Goal: Information Seeking & Learning: Check status

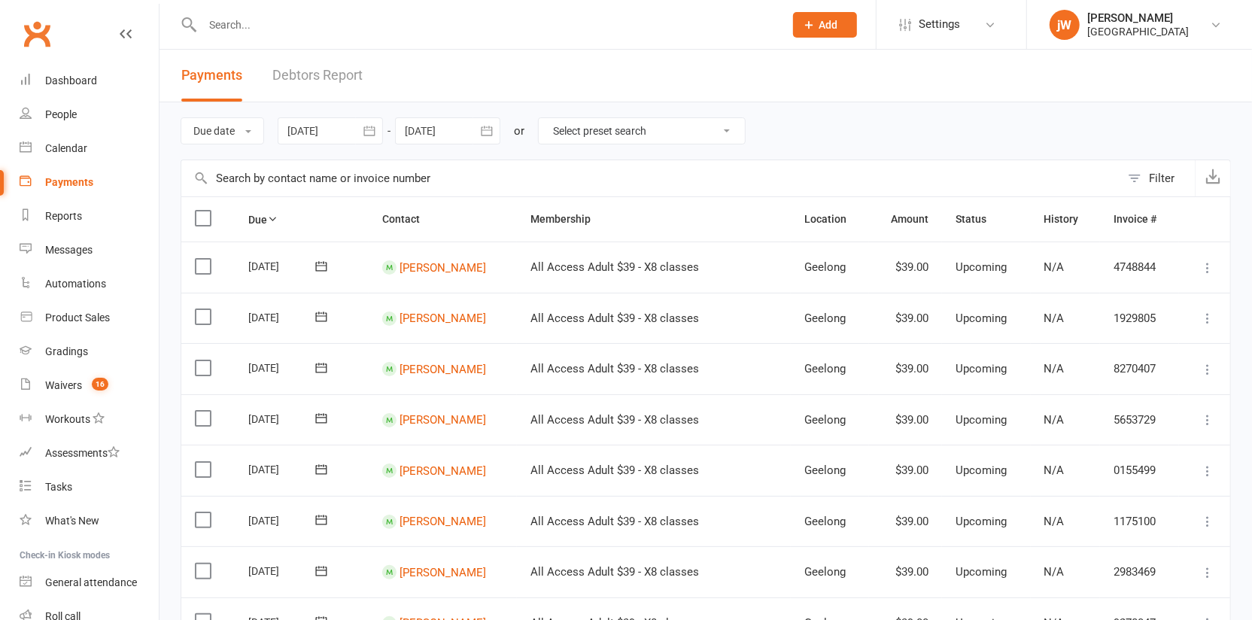
click at [443, 127] on div at bounding box center [447, 130] width 105 height 27
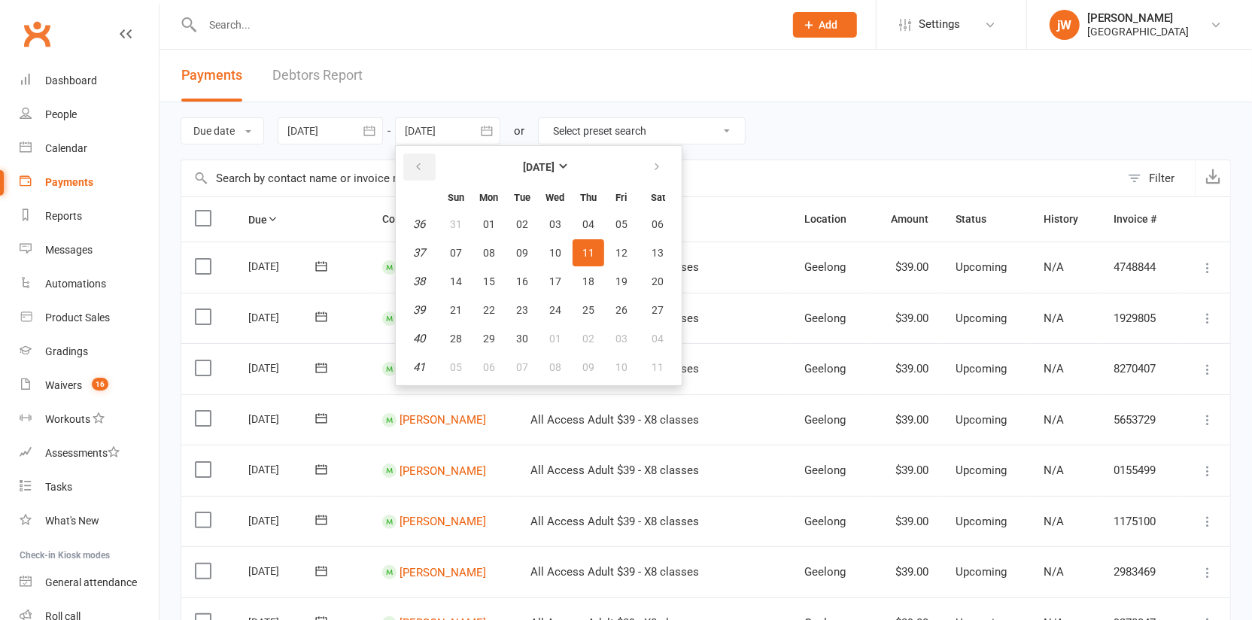
click at [426, 171] on button "button" at bounding box center [419, 166] width 32 height 27
click at [615, 275] on button "15" at bounding box center [622, 281] width 32 height 27
type input "[DATE]"
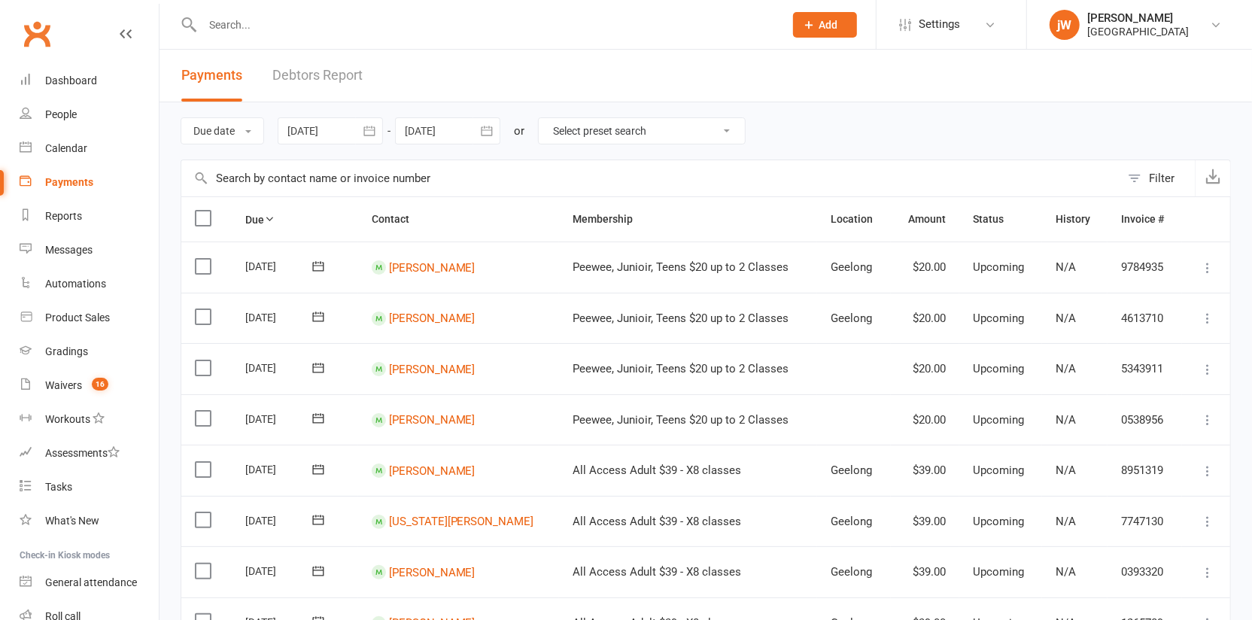
click at [1155, 171] on div "Filter" at bounding box center [1162, 178] width 26 height 18
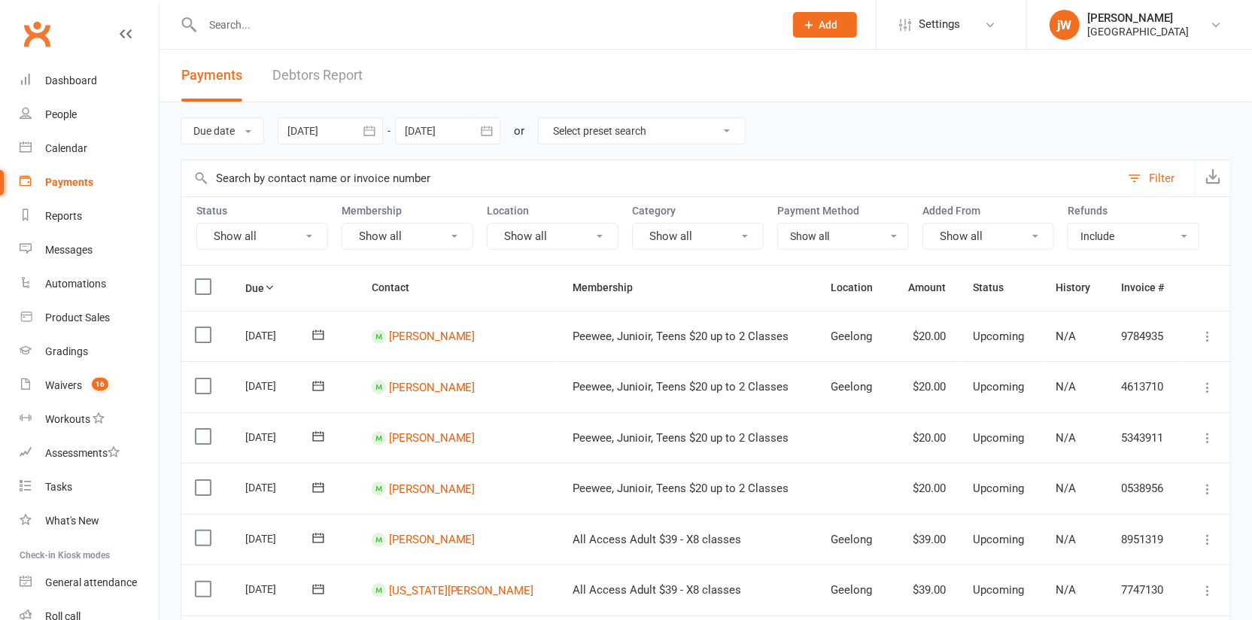
click at [250, 225] on button "Show all" at bounding box center [262, 236] width 132 height 27
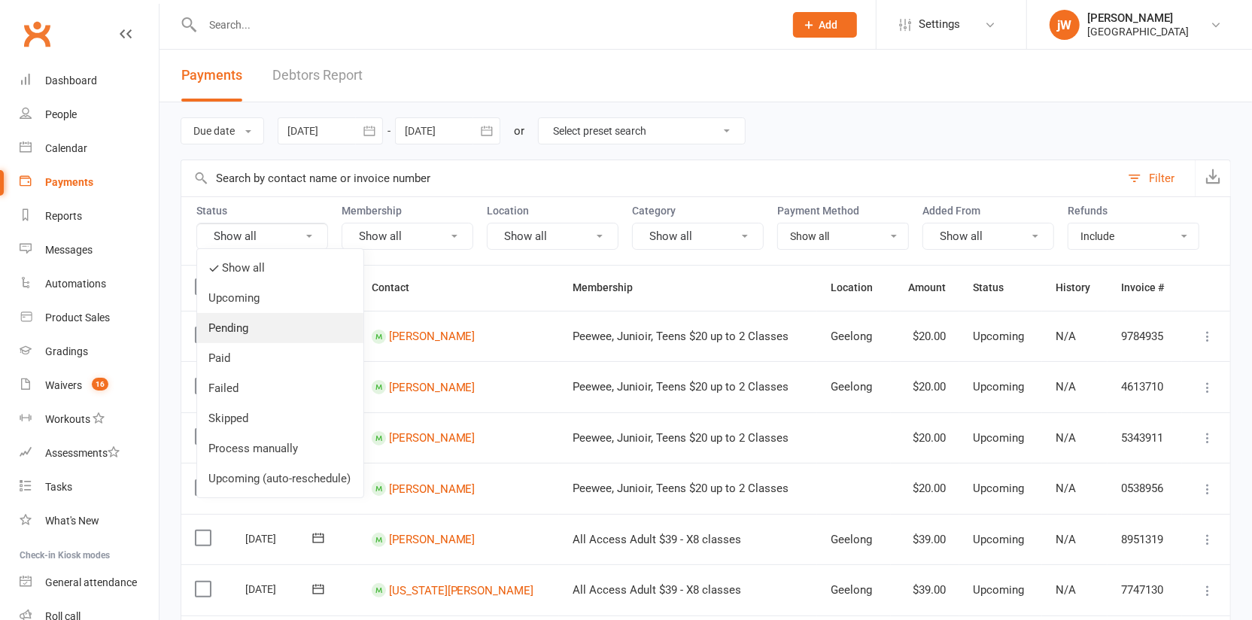
click at [261, 331] on link "Pending" at bounding box center [280, 328] width 166 height 30
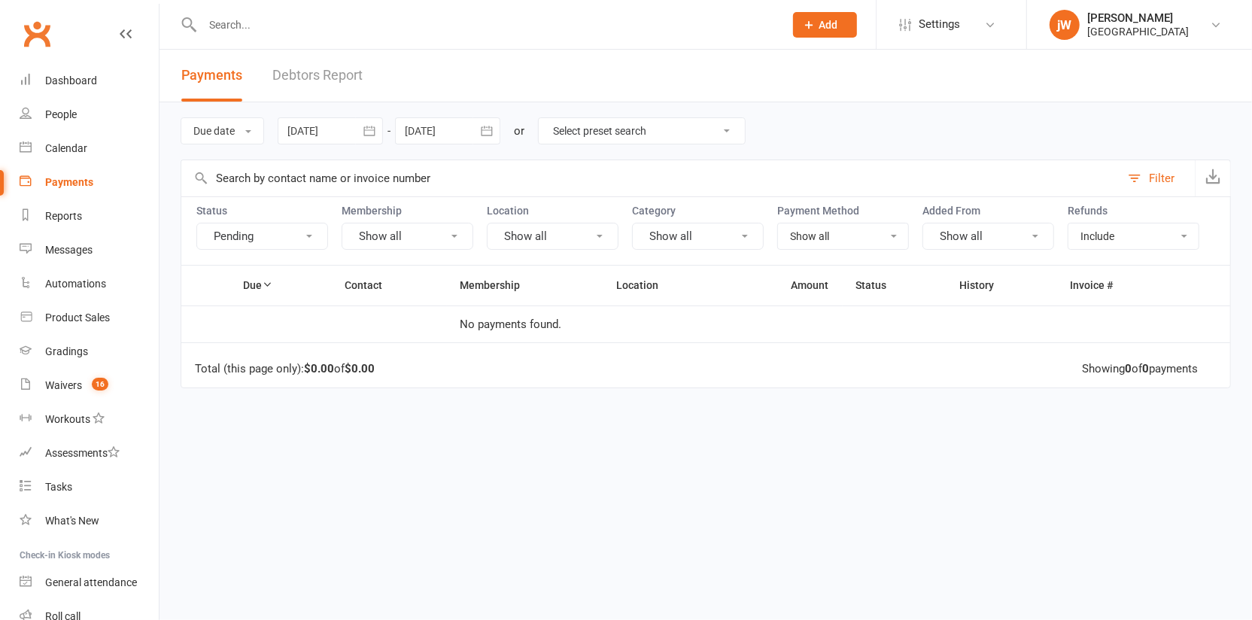
click at [251, 223] on button "Pending" at bounding box center [262, 236] width 132 height 27
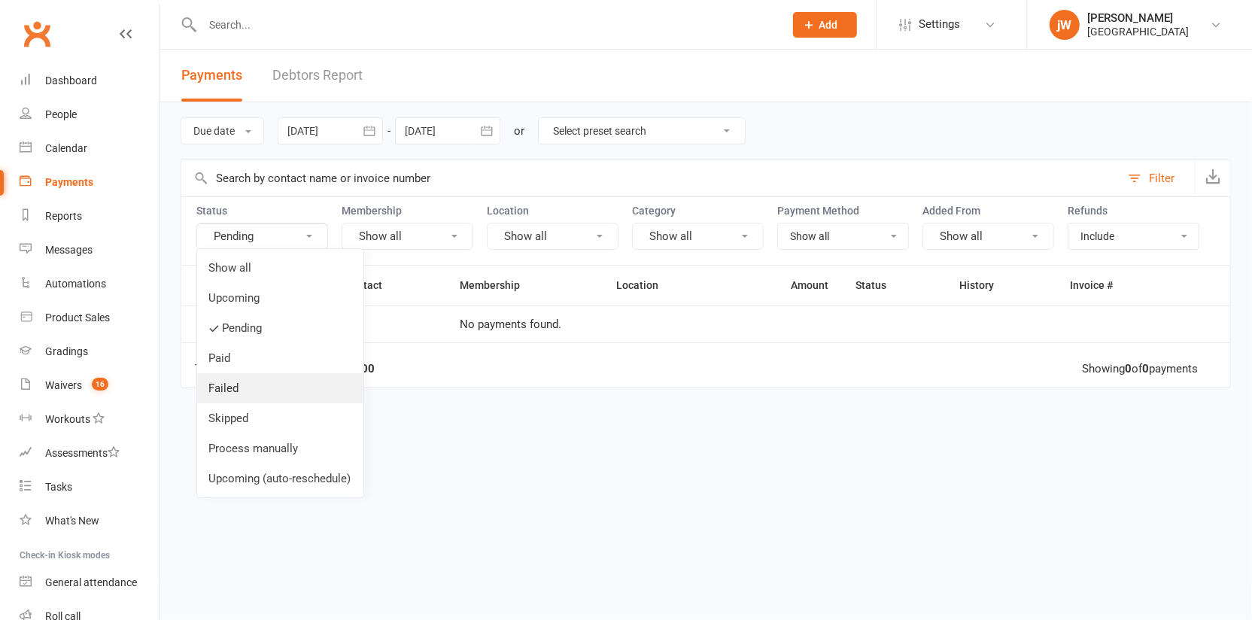
click at [250, 388] on link "Failed" at bounding box center [280, 388] width 166 height 30
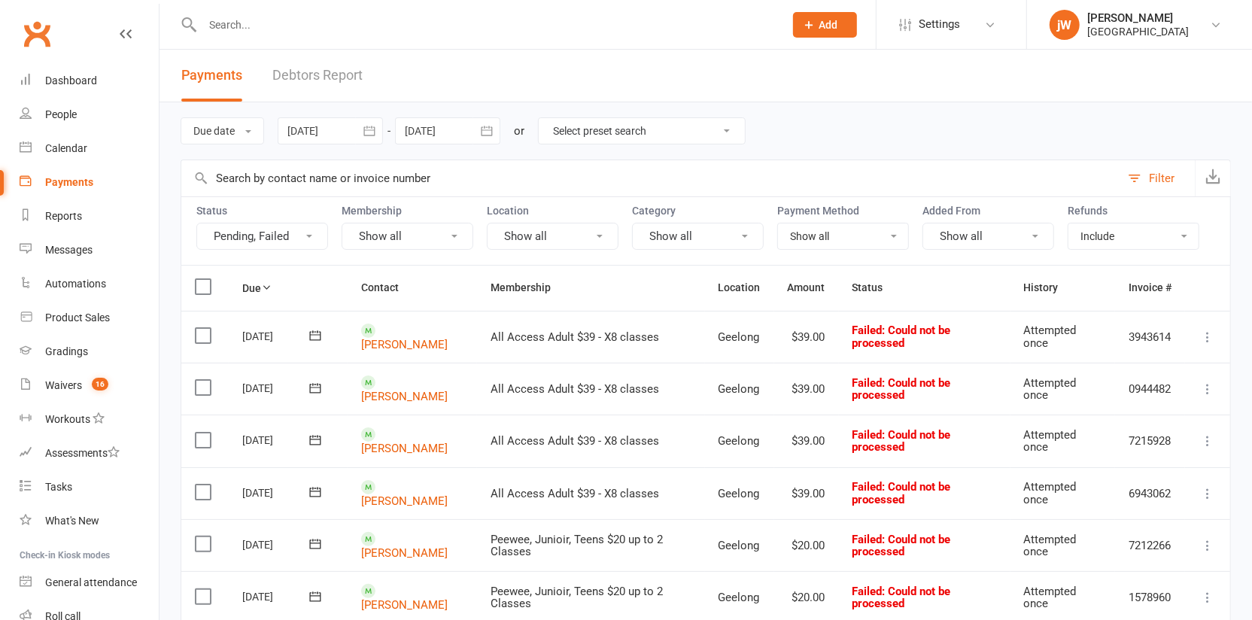
click at [276, 238] on button "Pending, Failed" at bounding box center [262, 236] width 132 height 27
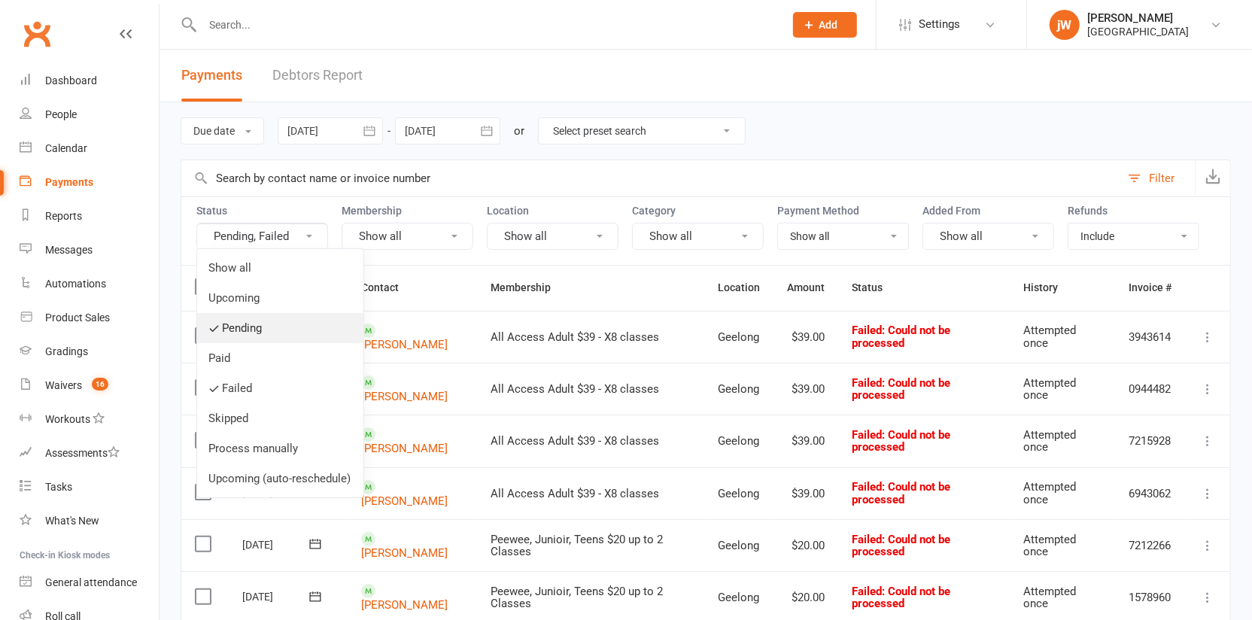
click at [236, 329] on link "Pending" at bounding box center [280, 328] width 166 height 30
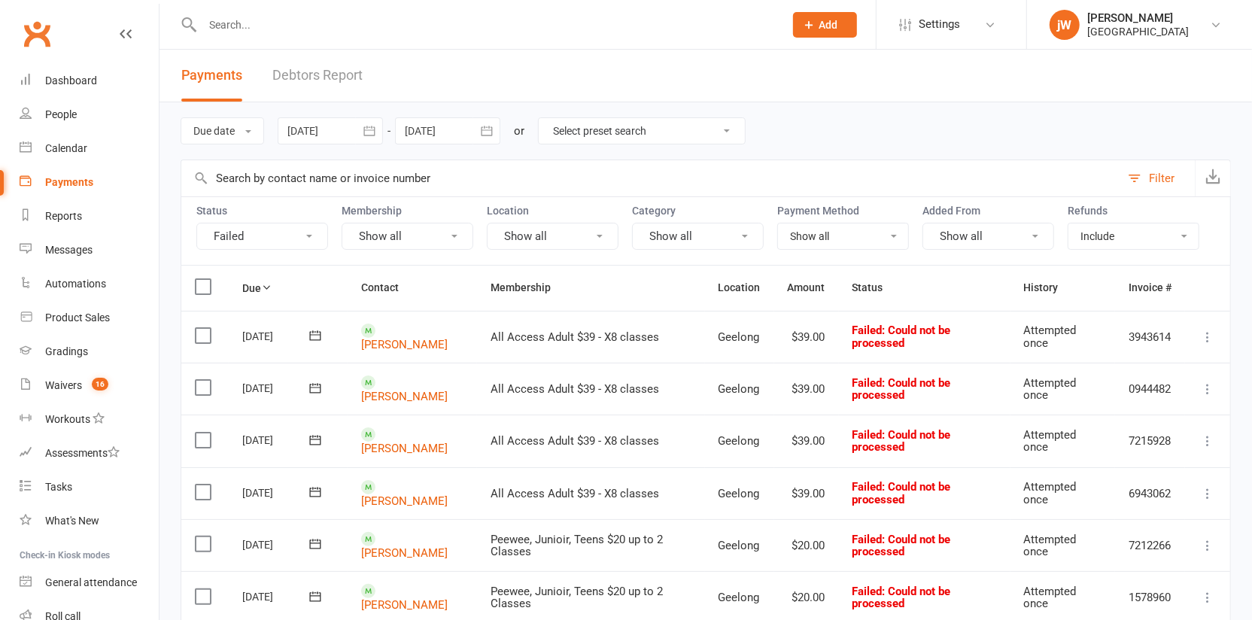
click at [281, 234] on button "Failed" at bounding box center [262, 236] width 132 height 27
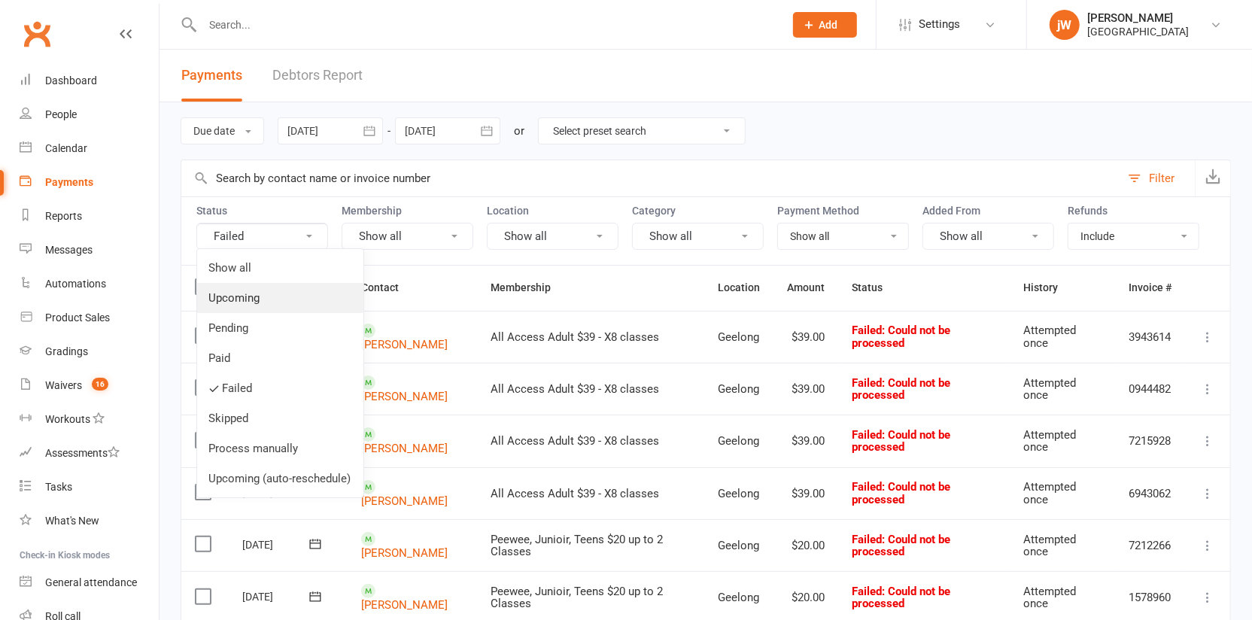
click at [265, 299] on link "Upcoming" at bounding box center [280, 298] width 166 height 30
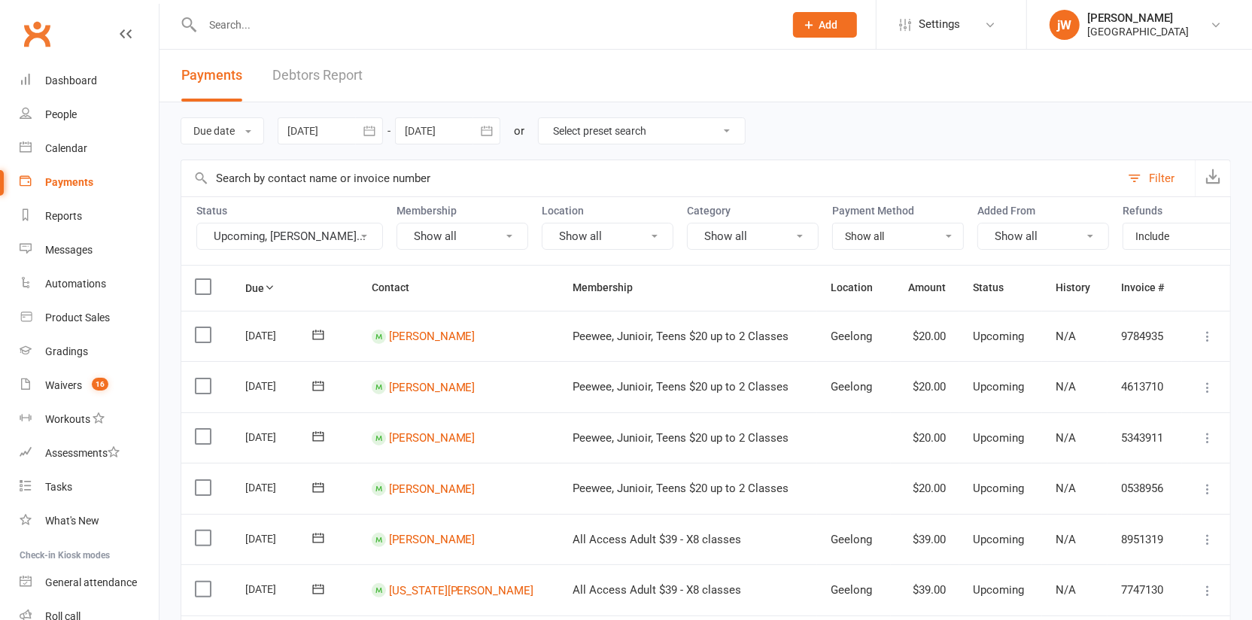
click at [287, 236] on button "Upcoming, [PERSON_NAME]..." at bounding box center [289, 236] width 187 height 27
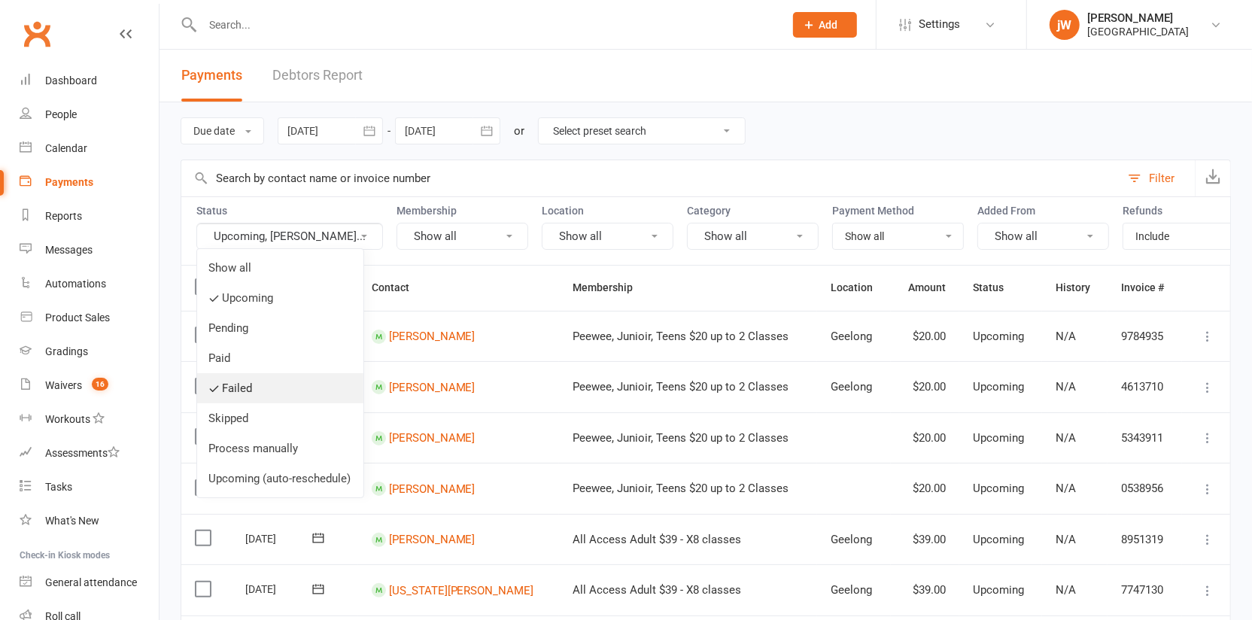
click at [259, 384] on link "Failed" at bounding box center [280, 388] width 166 height 30
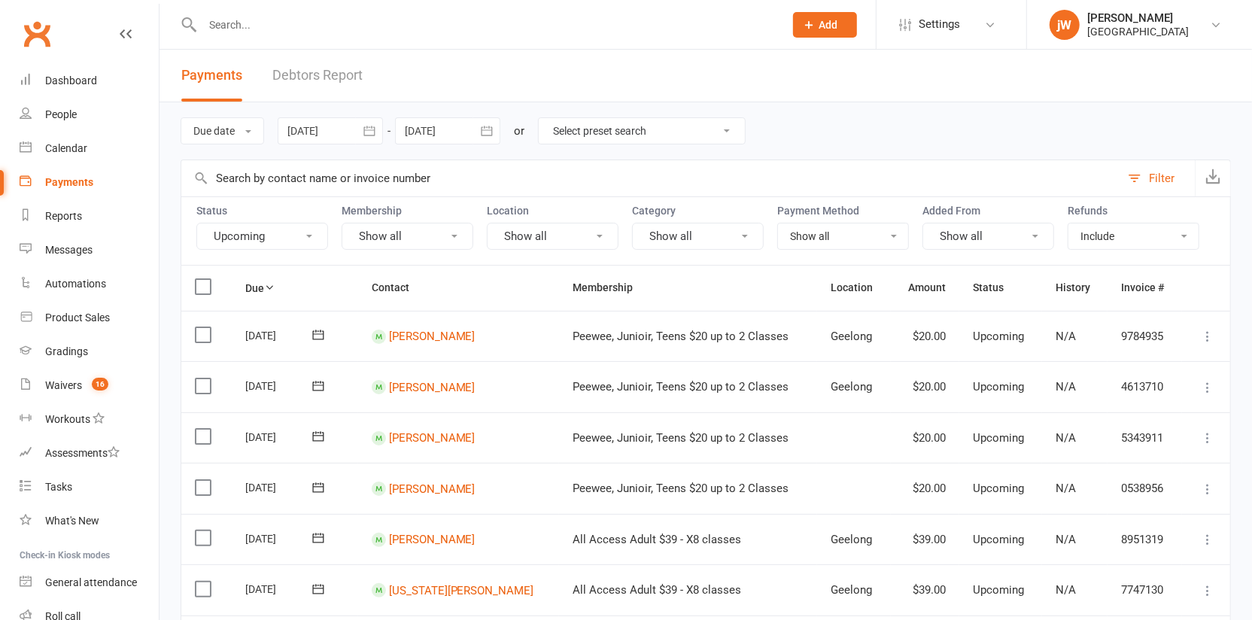
click at [361, 133] on button "button" at bounding box center [369, 130] width 27 height 27
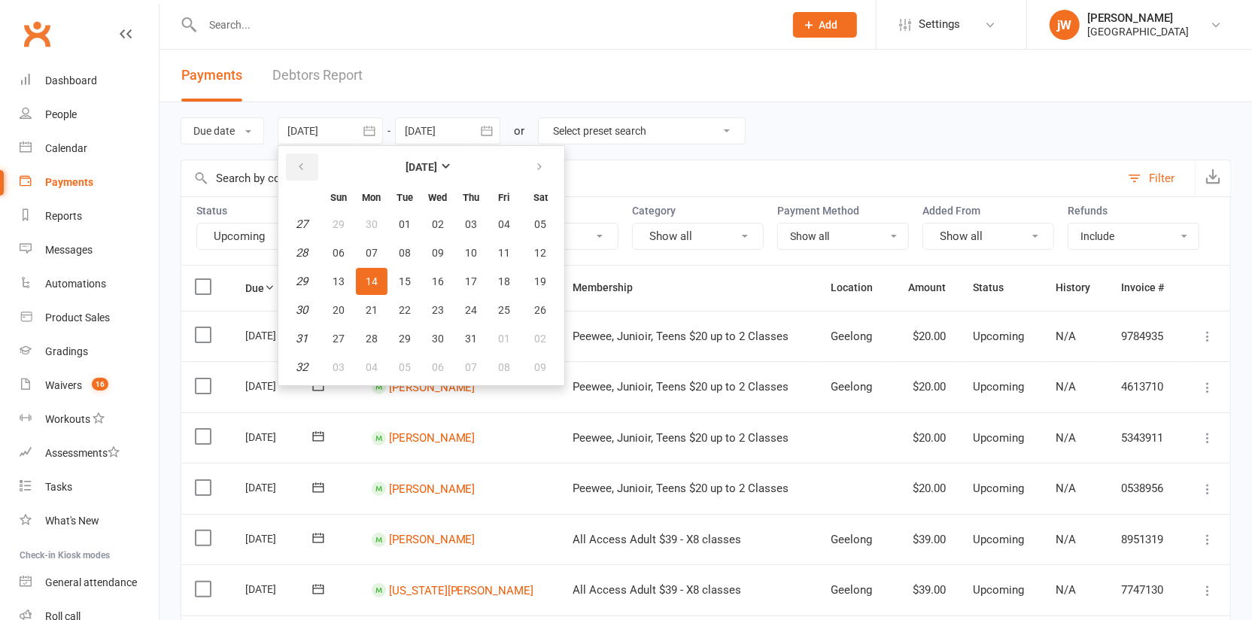
click at [312, 175] on button "button" at bounding box center [302, 166] width 32 height 27
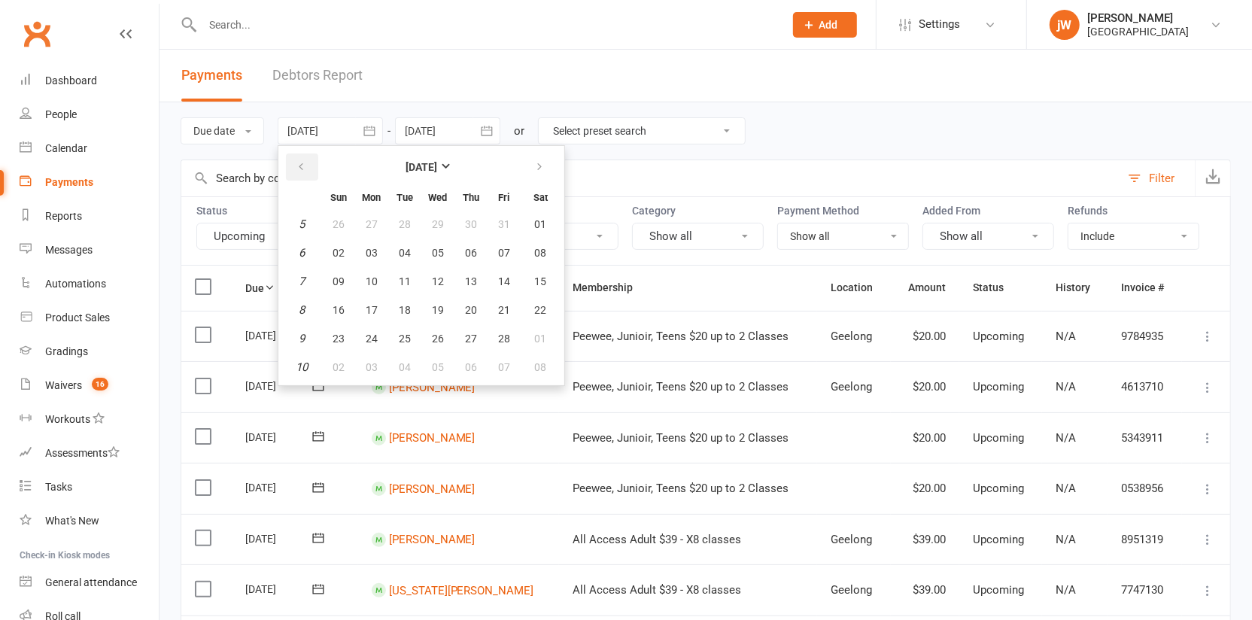
click at [312, 175] on button "button" at bounding box center [302, 166] width 32 height 27
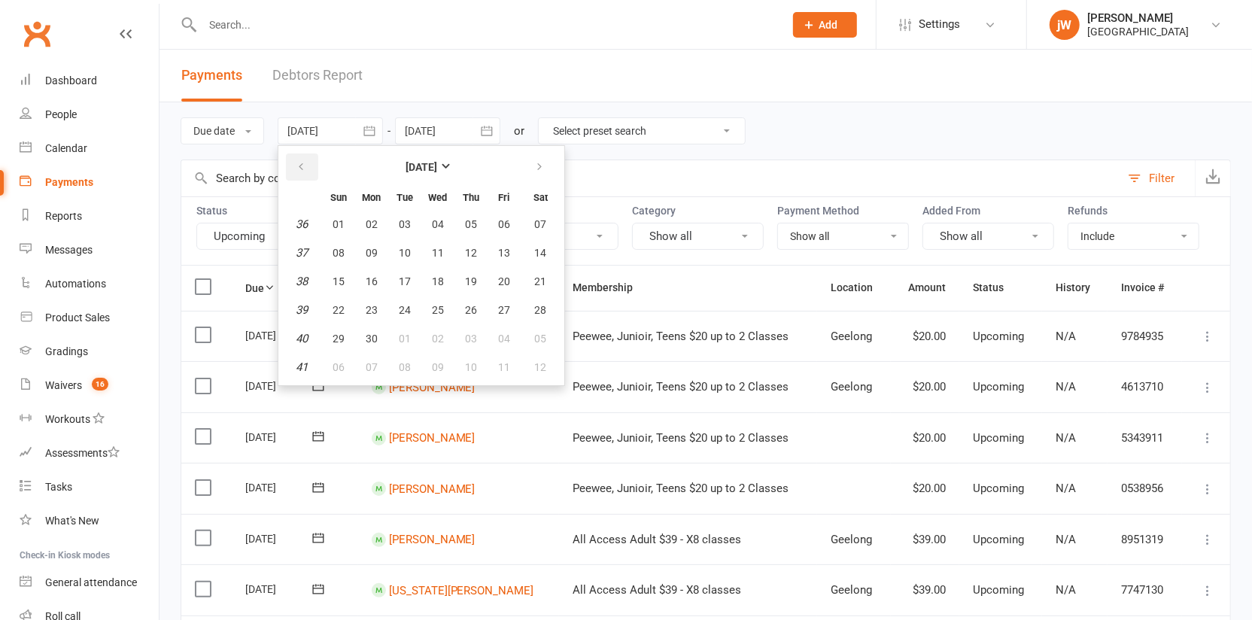
click at [312, 175] on button "button" at bounding box center [302, 166] width 32 height 27
click at [435, 175] on button "[DATE]" at bounding box center [421, 166] width 197 height 27
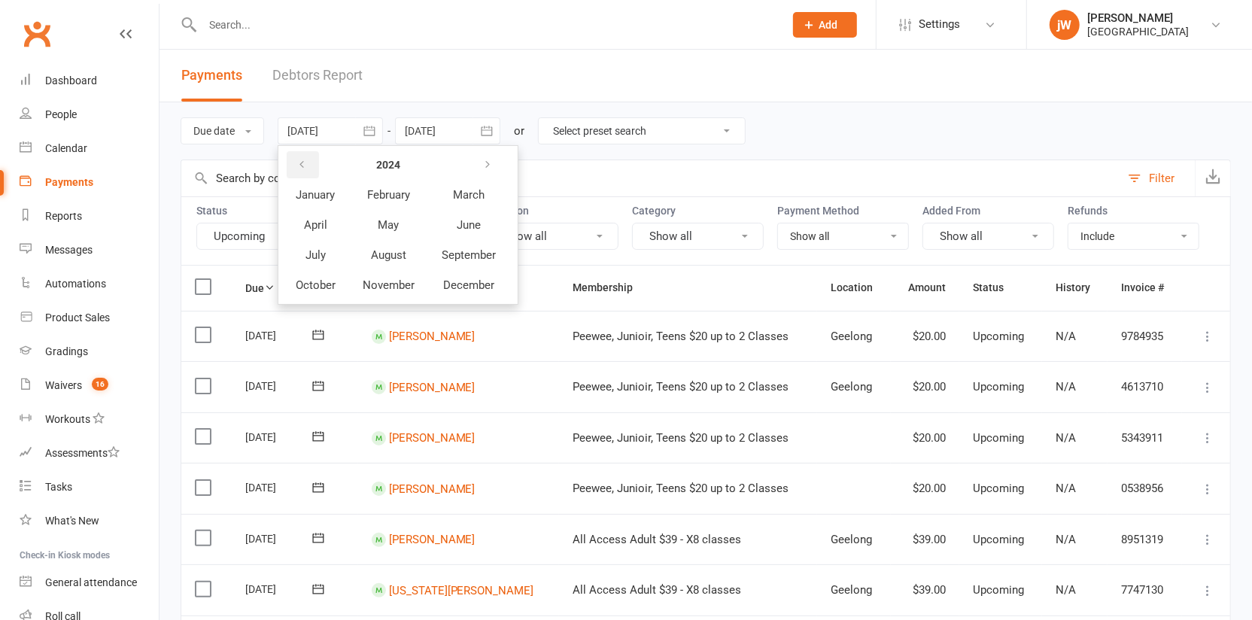
click at [296, 168] on button "button" at bounding box center [303, 164] width 32 height 27
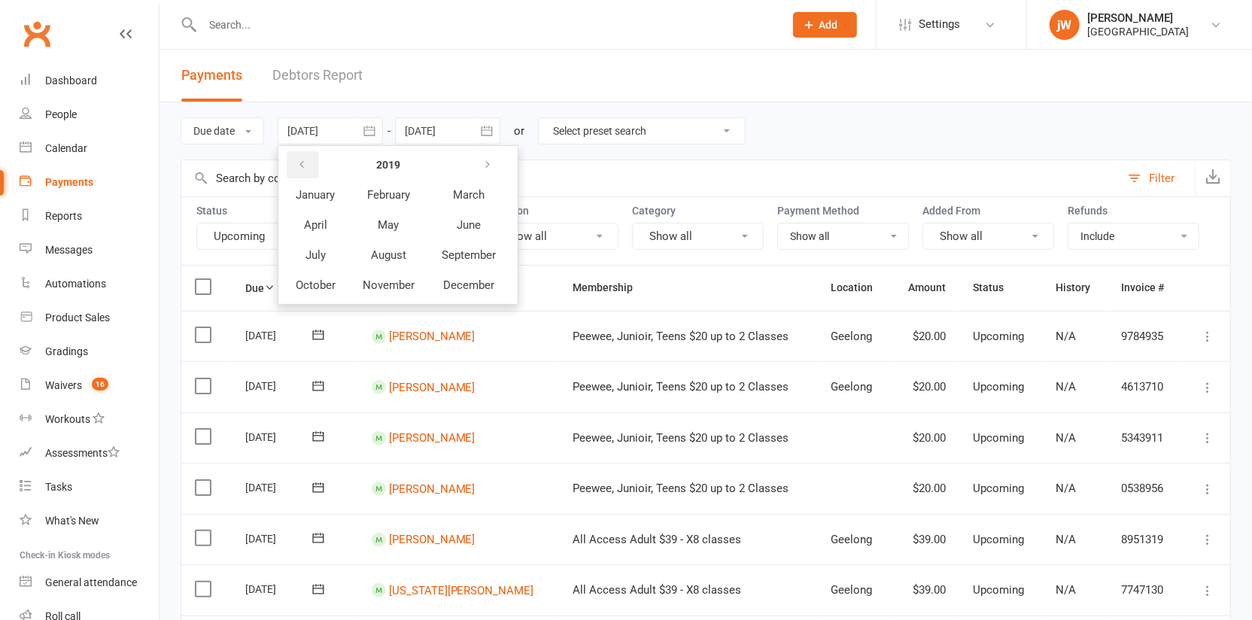
click at [296, 168] on button "button" at bounding box center [303, 164] width 32 height 27
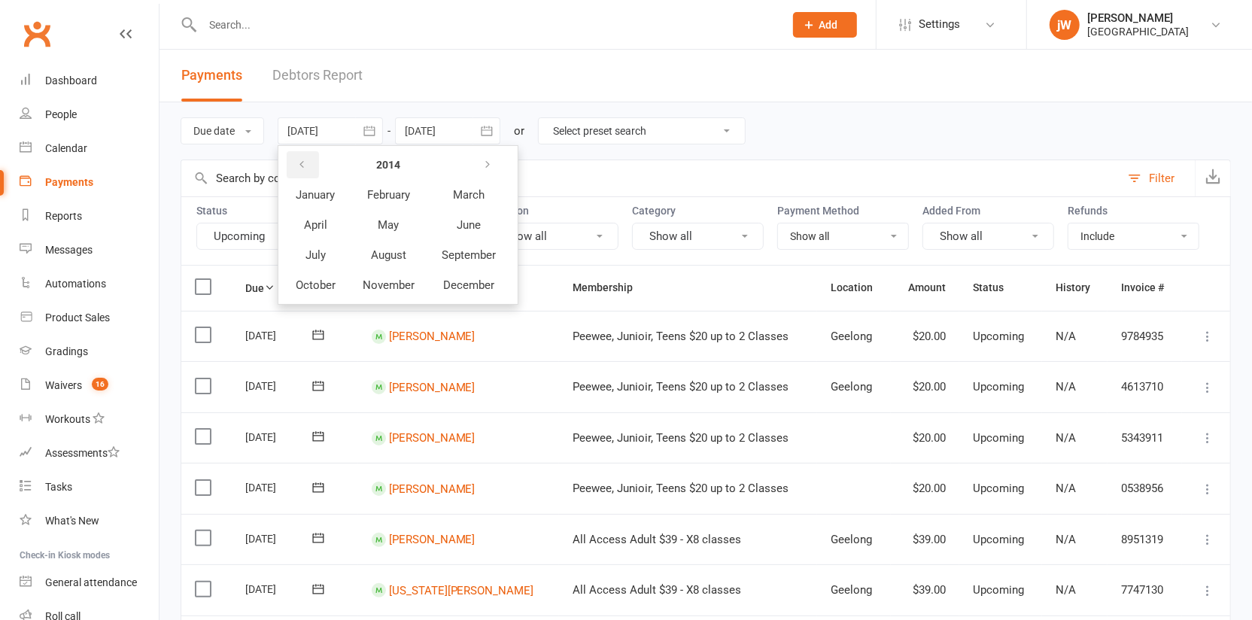
click at [296, 168] on button "button" at bounding box center [303, 164] width 32 height 27
click at [313, 202] on button "January" at bounding box center [315, 195] width 65 height 29
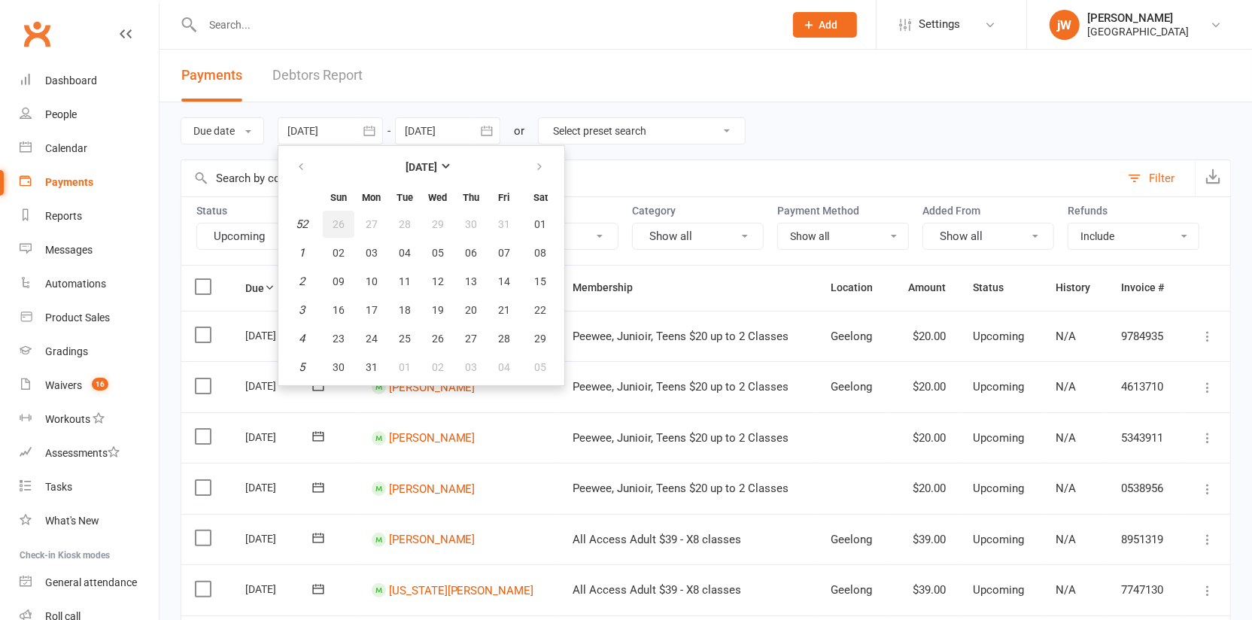
click at [345, 226] on span "26" at bounding box center [338, 224] width 12 height 12
type input "[DATE]"
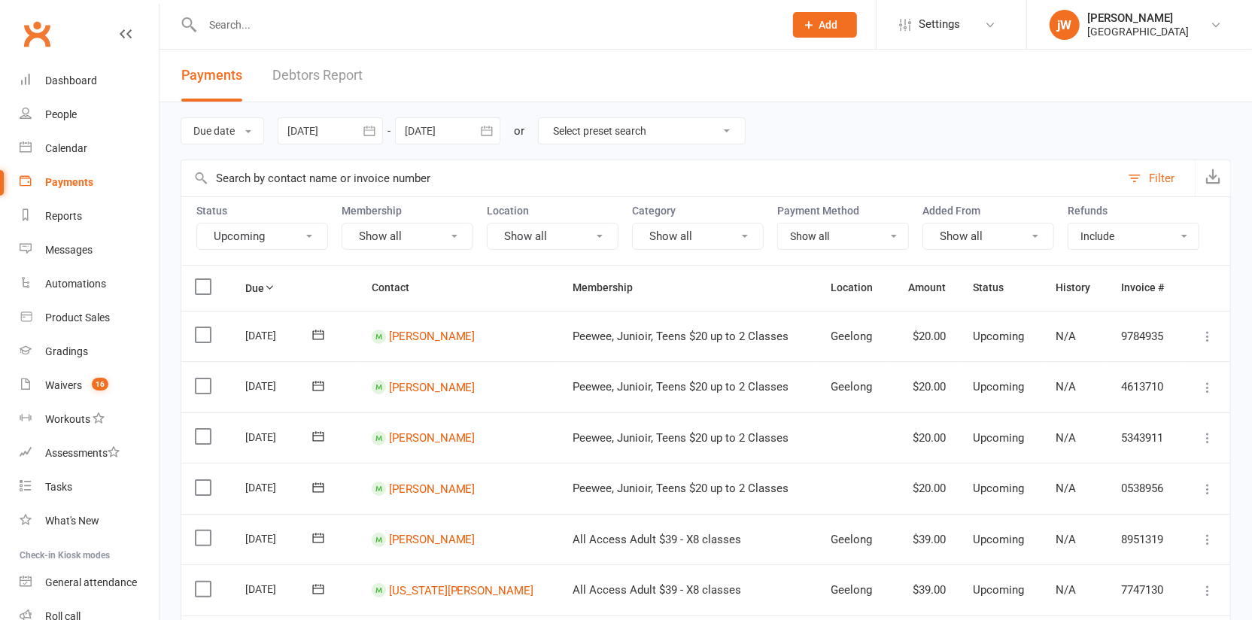
click at [261, 233] on button "Upcoming" at bounding box center [262, 236] width 132 height 27
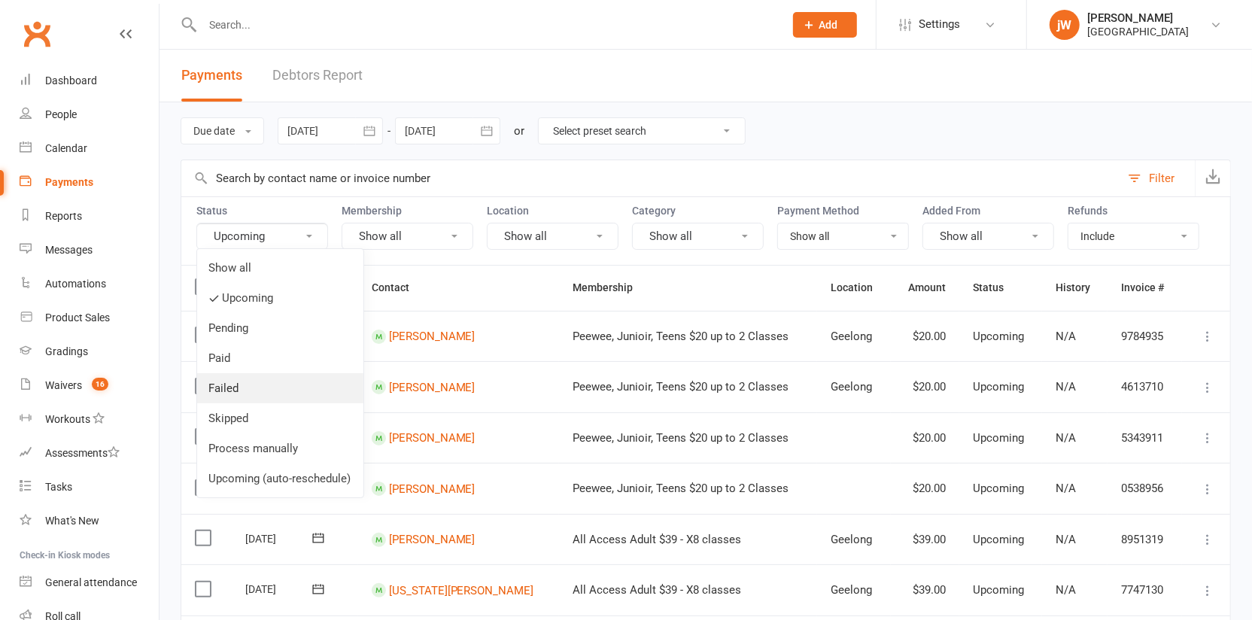
click at [249, 393] on link "Failed" at bounding box center [280, 388] width 166 height 30
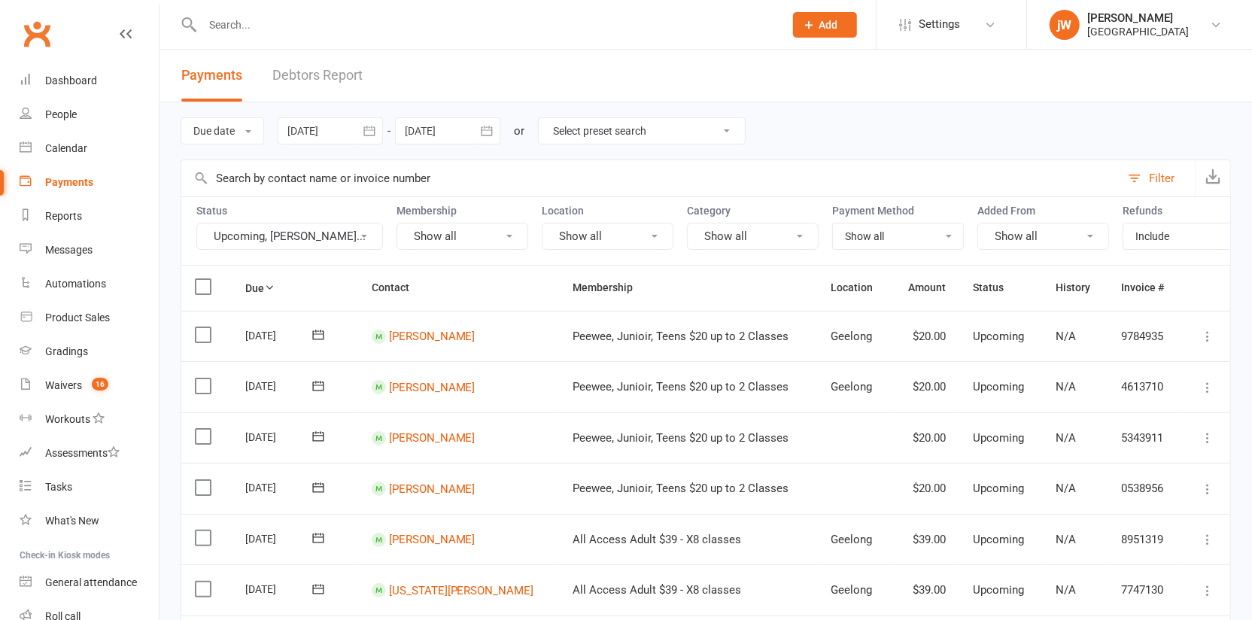
click at [251, 234] on button "Upcoming, [PERSON_NAME]..." at bounding box center [289, 236] width 187 height 27
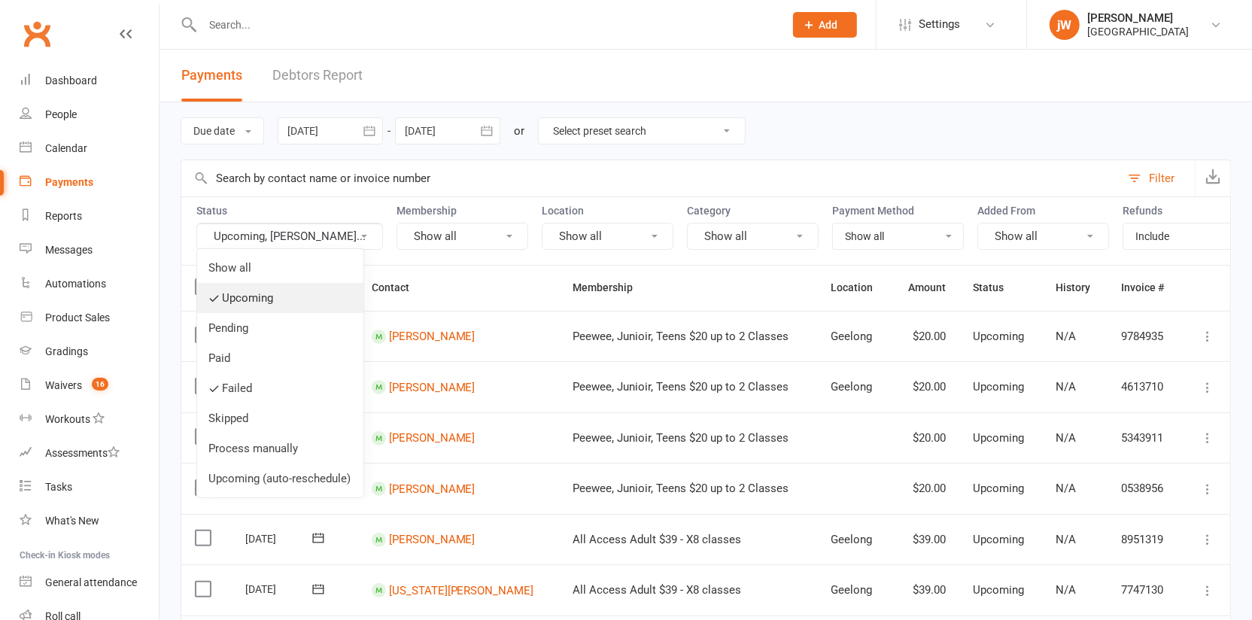
click at [257, 305] on link "Upcoming" at bounding box center [280, 298] width 166 height 30
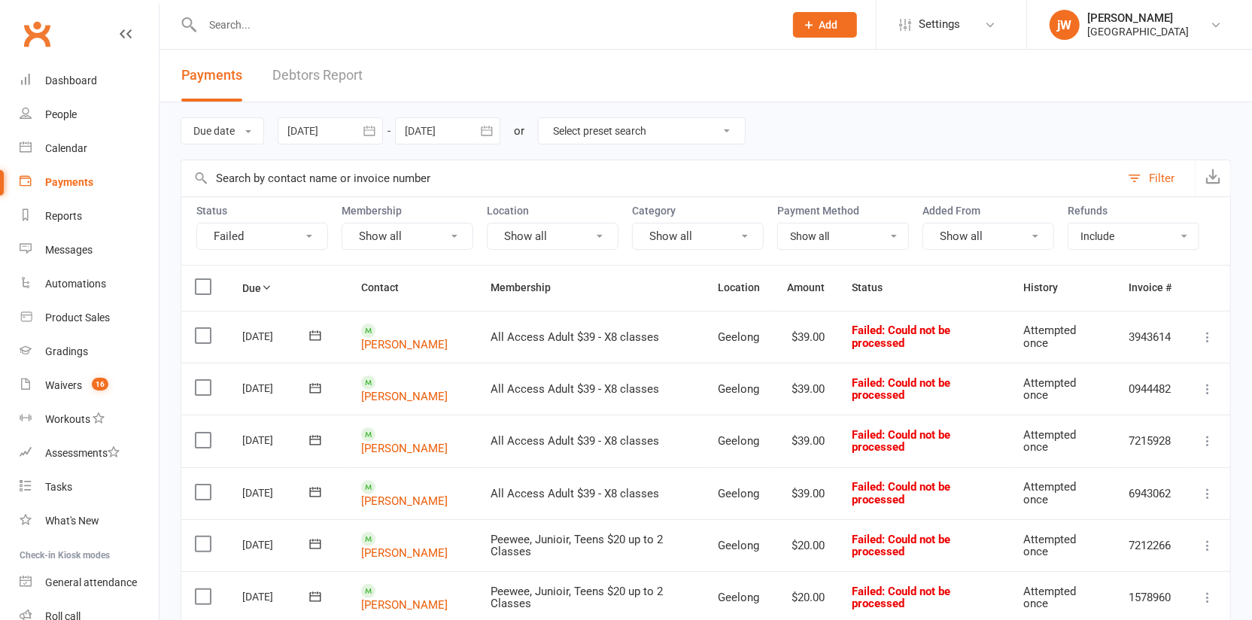
click at [263, 235] on button "Failed" at bounding box center [262, 236] width 132 height 27
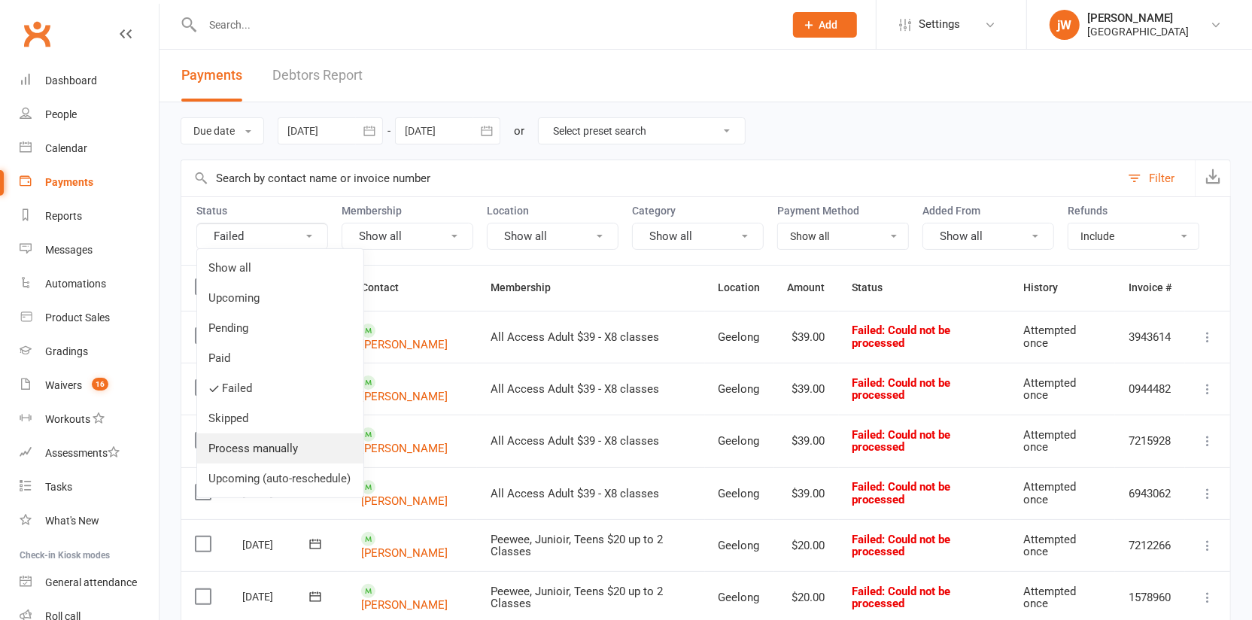
click at [265, 453] on link "Process manually" at bounding box center [280, 448] width 166 height 30
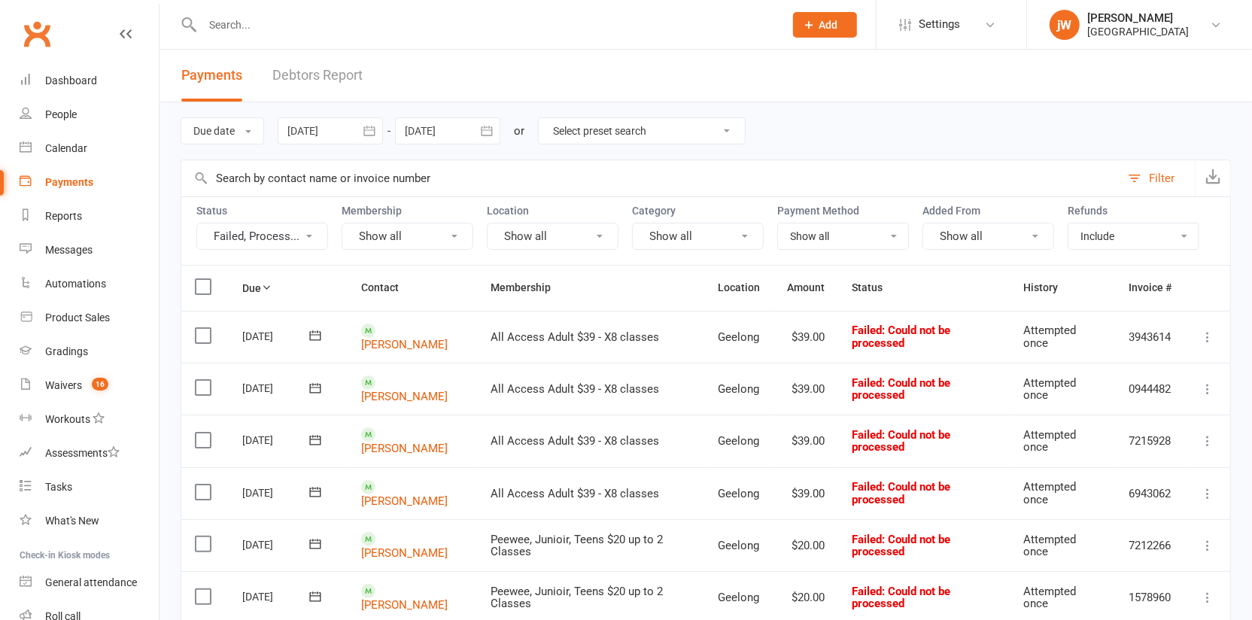
click at [267, 235] on button "Failed, Process..." at bounding box center [262, 236] width 132 height 27
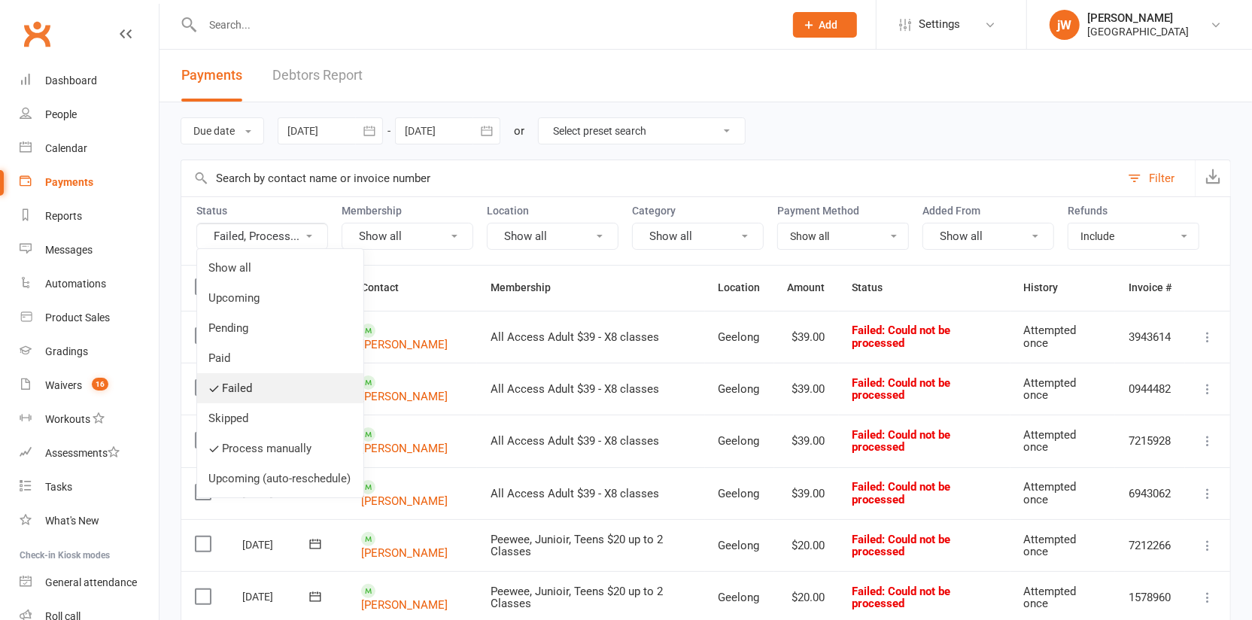
click at [258, 390] on link "Failed" at bounding box center [280, 388] width 166 height 30
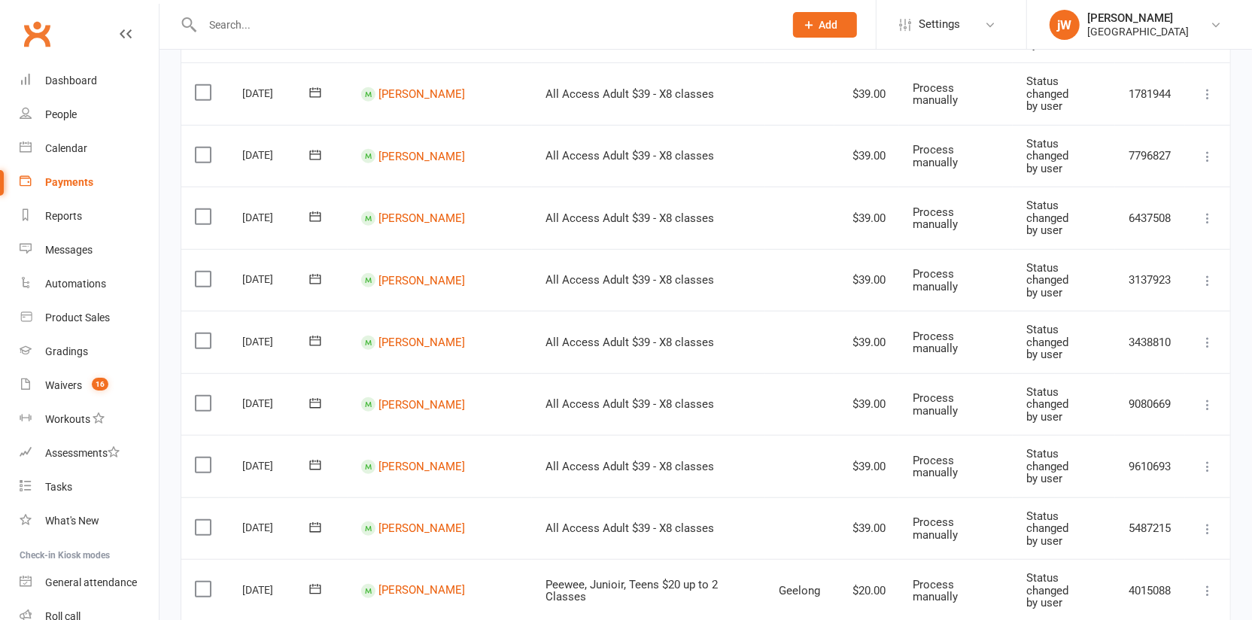
scroll to position [1201, 0]
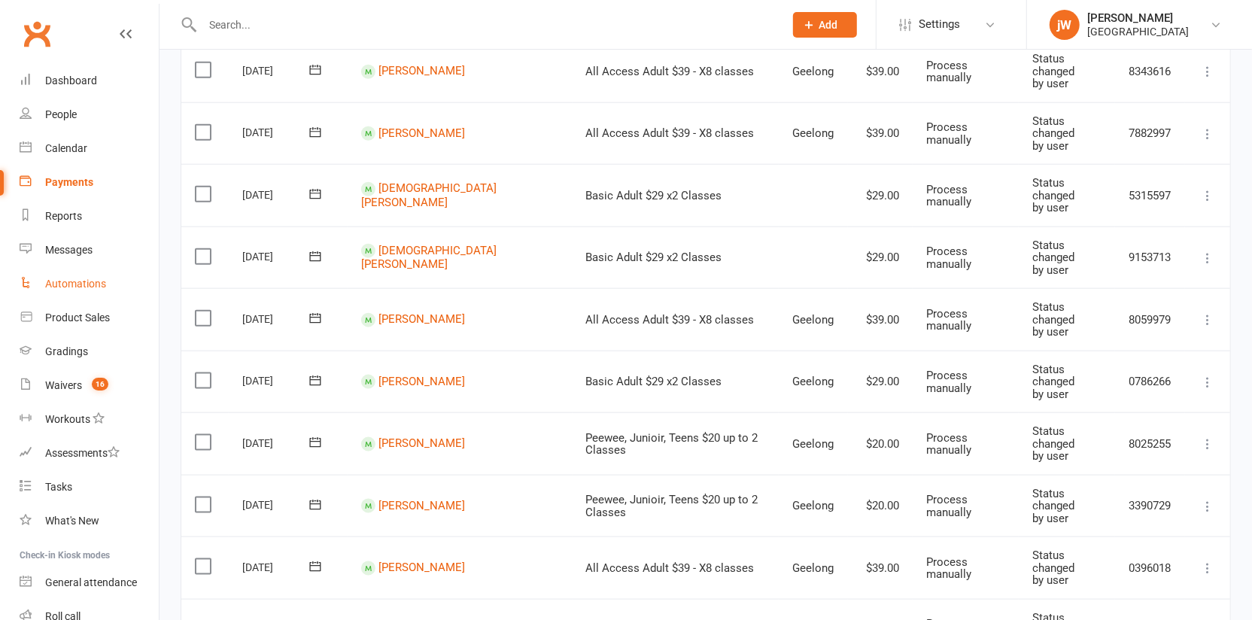
click at [81, 285] on div "Automations" at bounding box center [75, 284] width 61 height 12
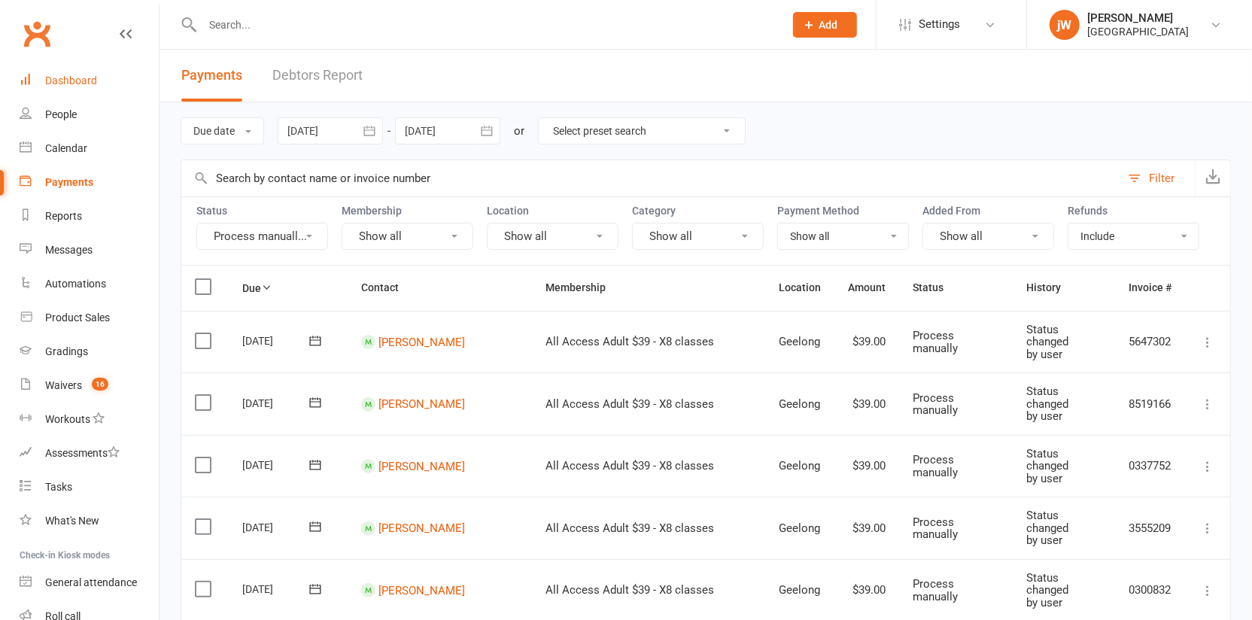
click at [75, 76] on div "Dashboard" at bounding box center [71, 80] width 52 height 12
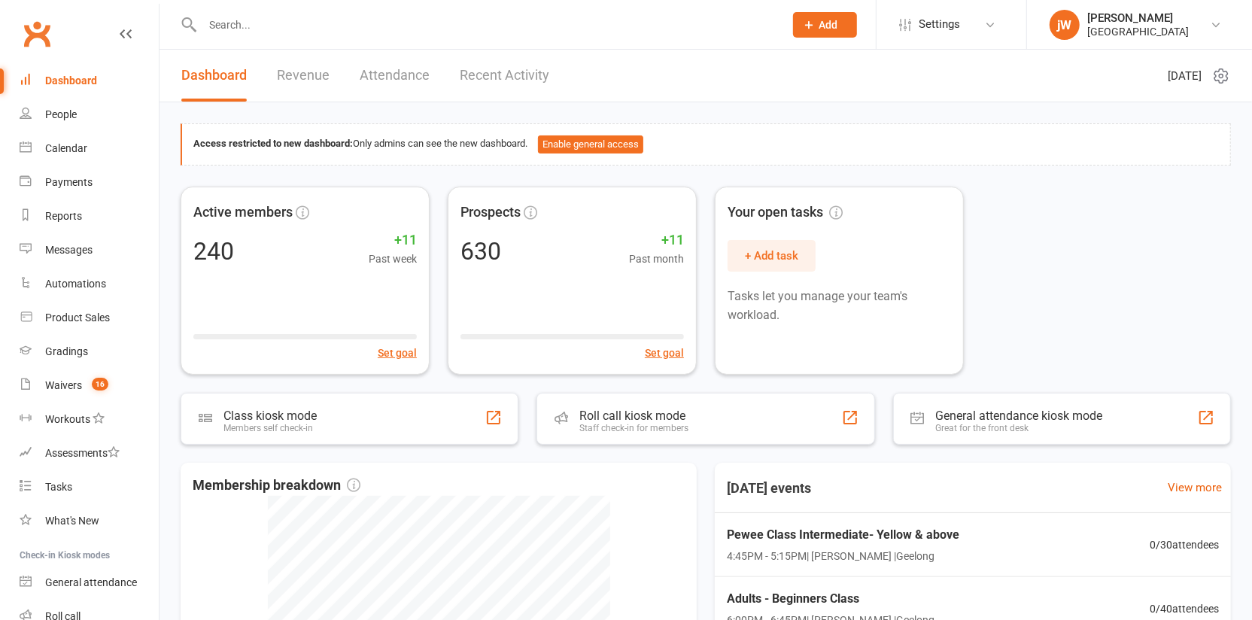
click at [507, 75] on link "Recent Activity" at bounding box center [505, 76] width 90 height 52
